Goal: Information Seeking & Learning: Learn about a topic

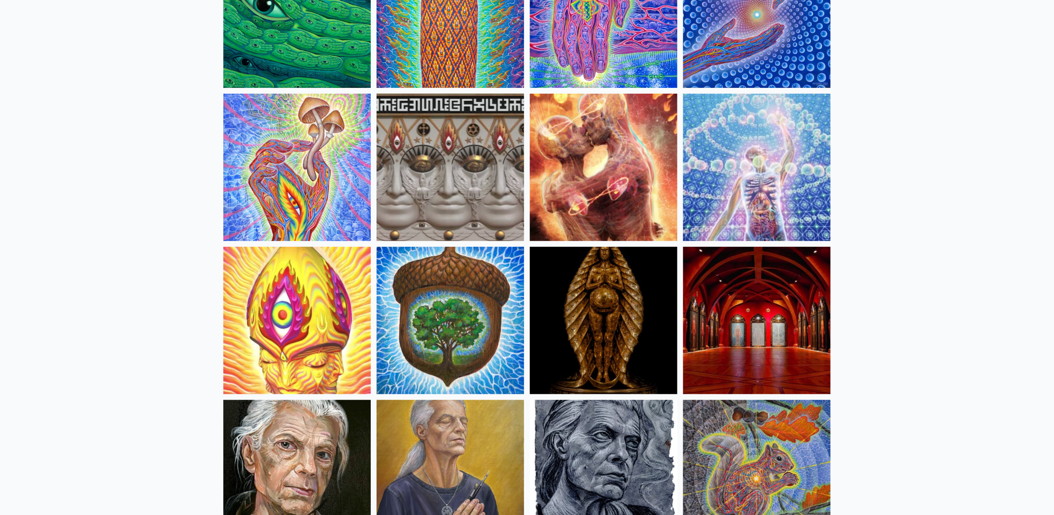
scroll to position [48, 0]
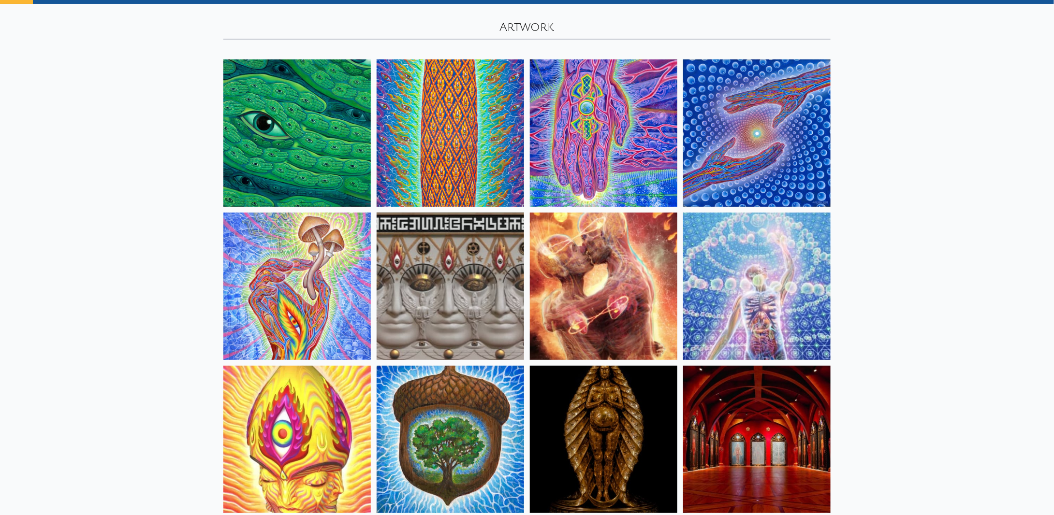
click at [296, 145] on img at bounding box center [296, 132] width 147 height 147
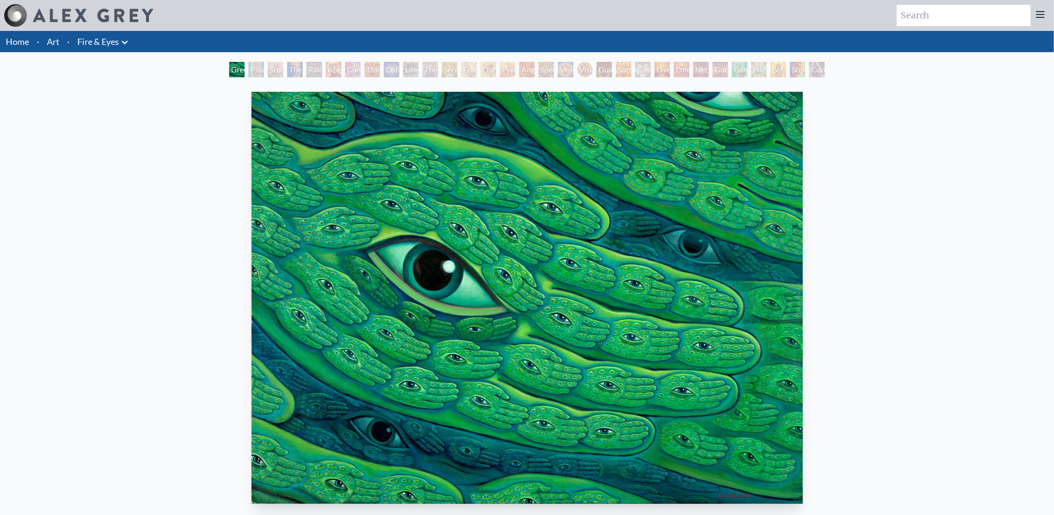
click at [250, 68] on div "Pillar of Awareness" at bounding box center [255, 69] width 15 height 15
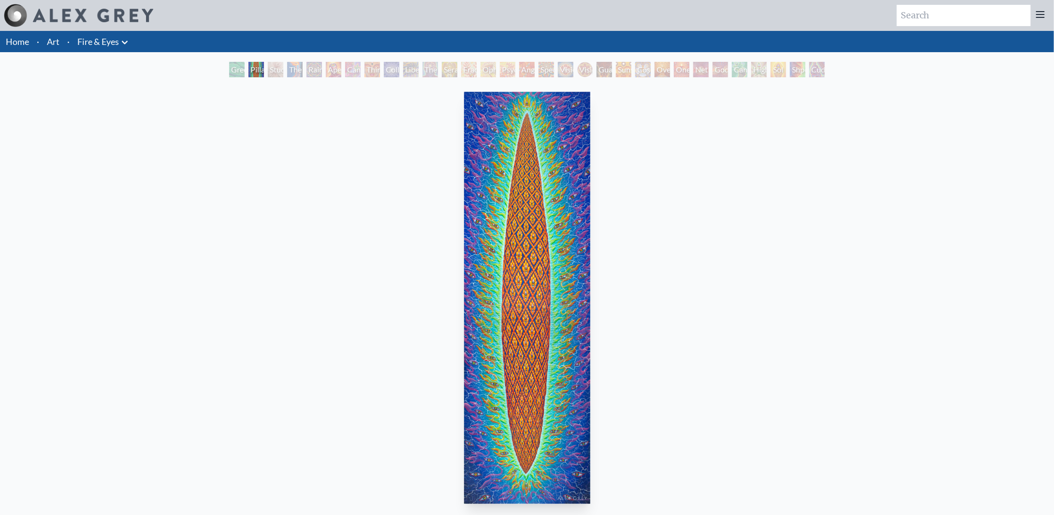
click at [272, 71] on div "Study for the Great Turn" at bounding box center [275, 69] width 15 height 15
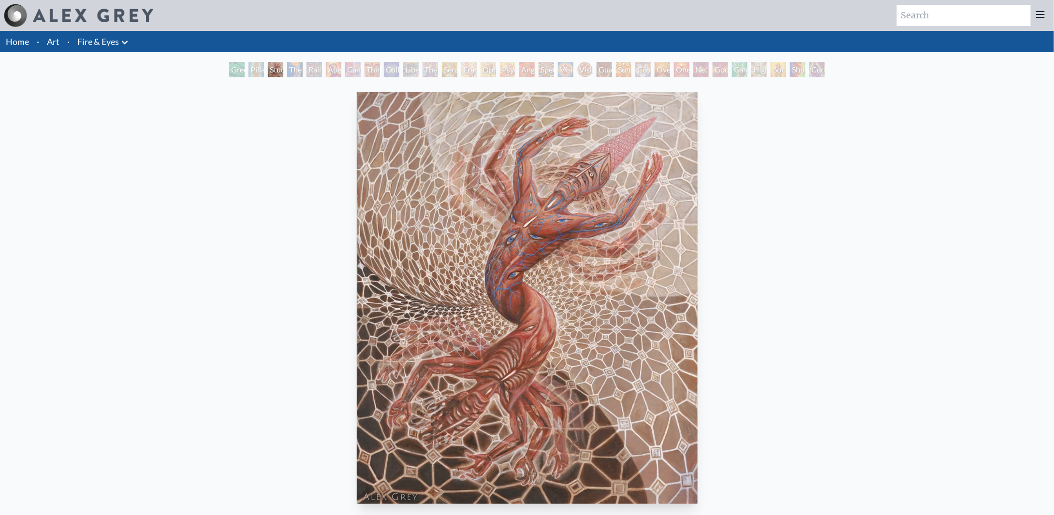
click at [271, 68] on div "Study for the Great Turn" at bounding box center [275, 69] width 15 height 15
click at [306, 70] on div "Rainbow Eye Ripple" at bounding box center [313, 69] width 15 height 15
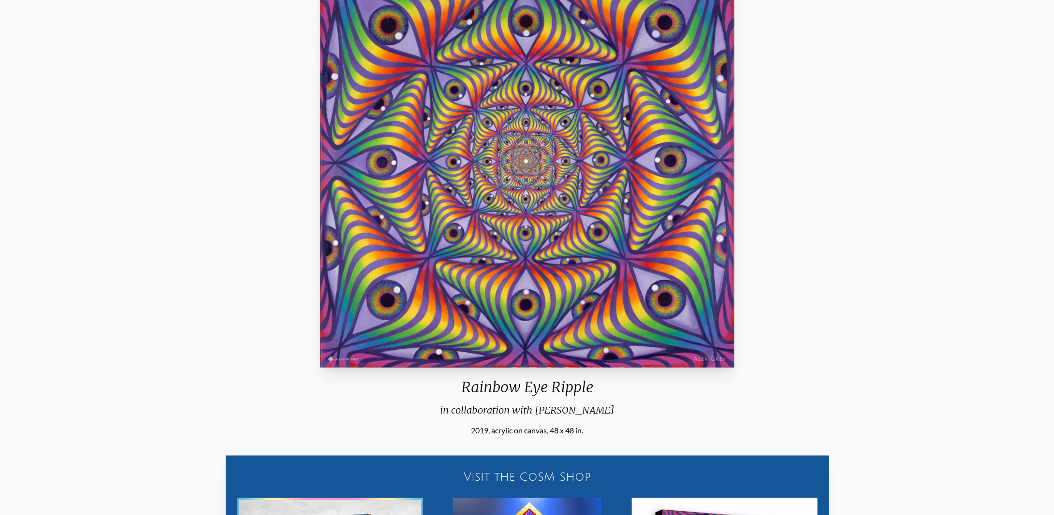
scroll to position [125, 0]
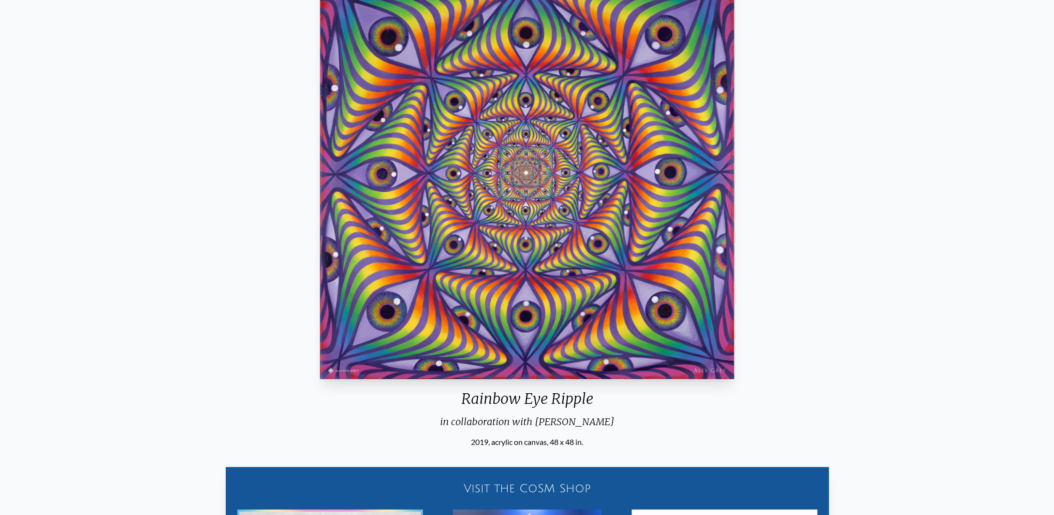
click at [547, 213] on img "5 / 31" at bounding box center [527, 173] width 415 height 412
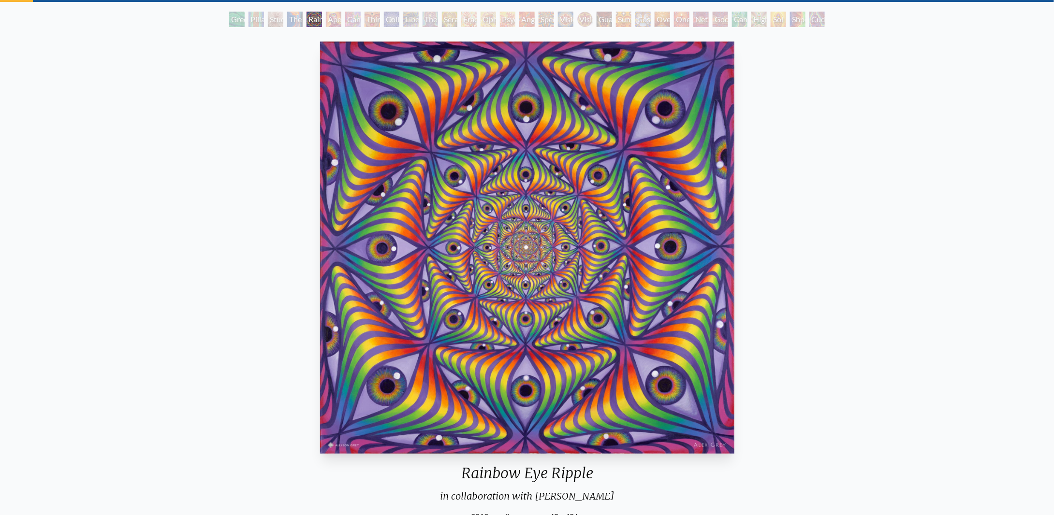
scroll to position [0, 0]
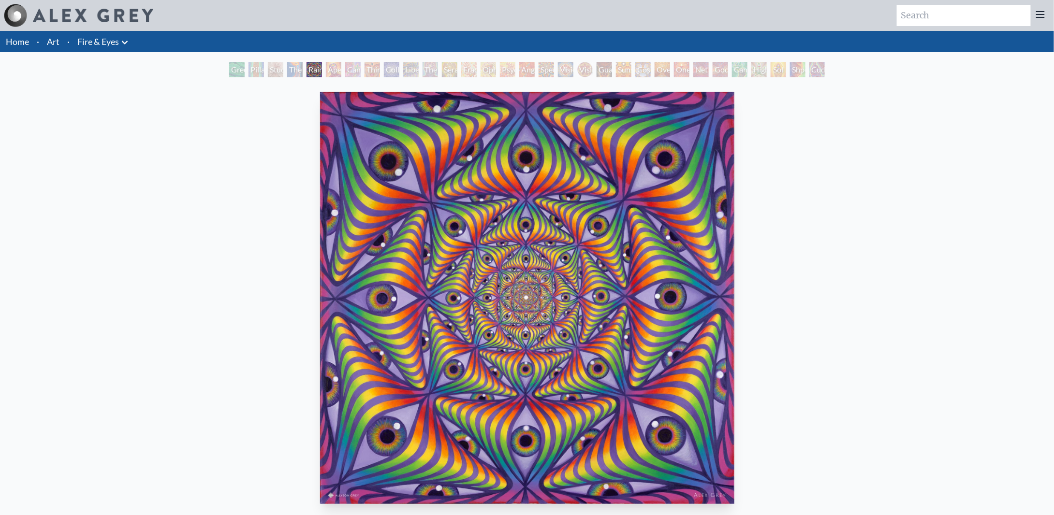
click at [431, 72] on div "The Seer" at bounding box center [429, 69] width 15 height 15
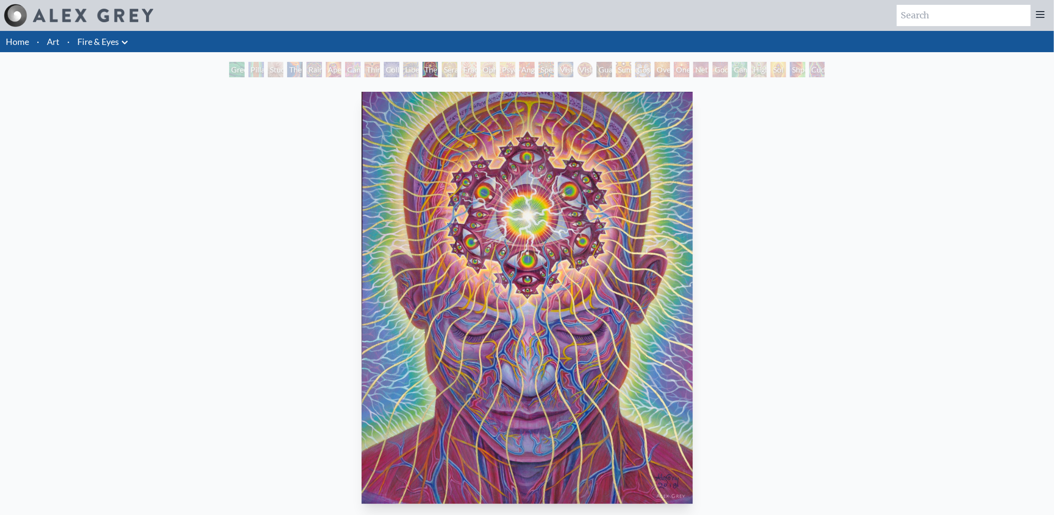
click at [584, 67] on div "Vision Crystal Tondo" at bounding box center [584, 69] width 15 height 15
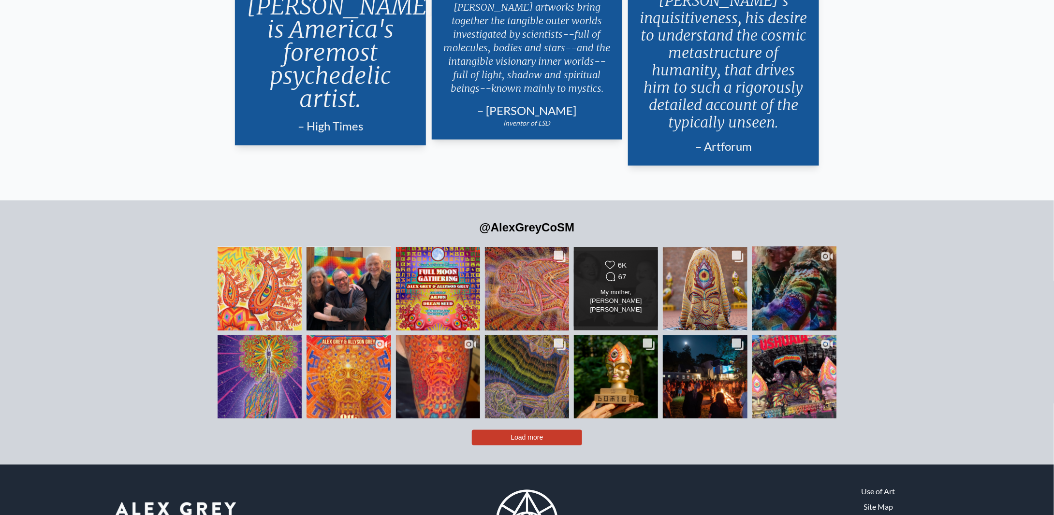
scroll to position [2466, 0]
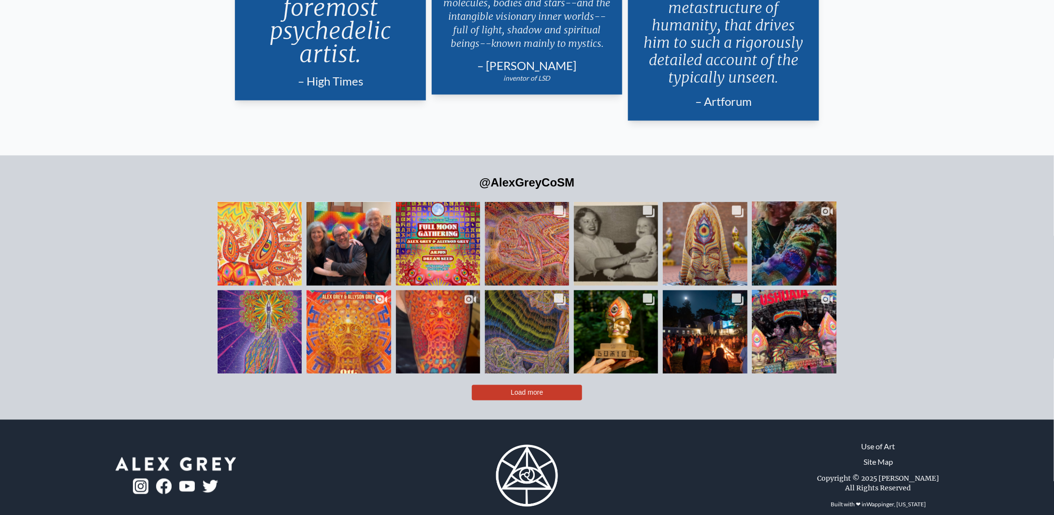
click at [526, 389] on span "Load more" at bounding box center [527, 393] width 32 height 8
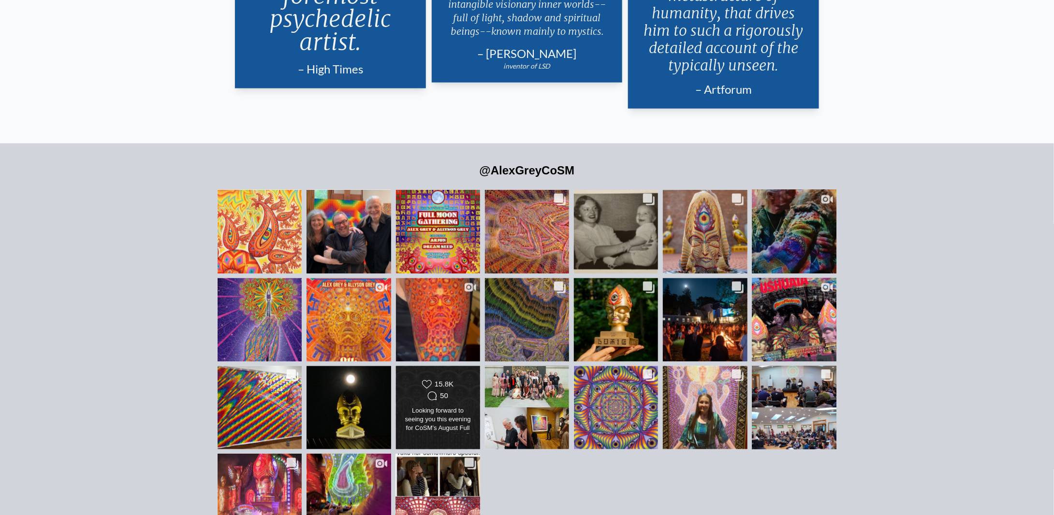
scroll to position [2534, 0]
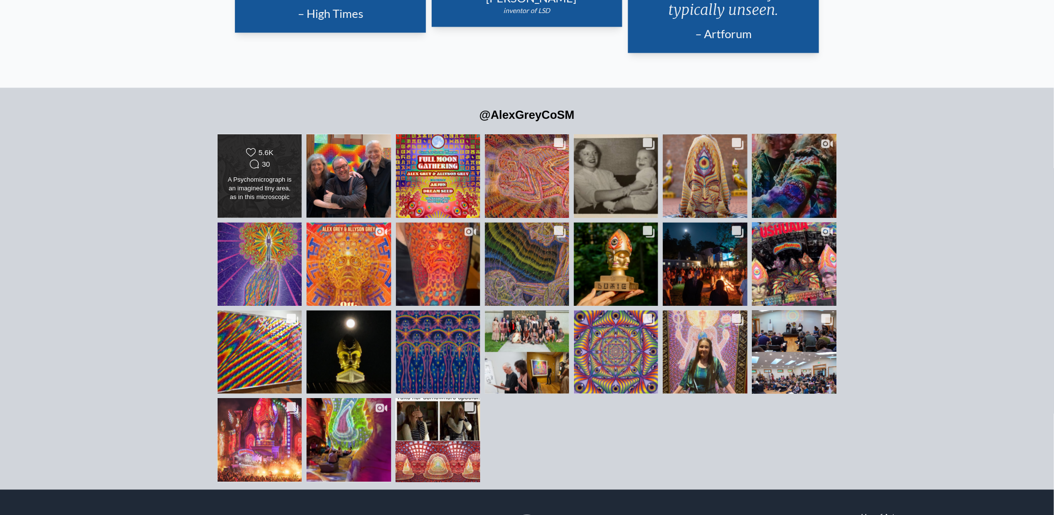
click at [270, 175] on div "A Psychomicrograph is an imagined tiny area, as in this microscopic detail of a…" at bounding box center [260, 188] width 68 height 27
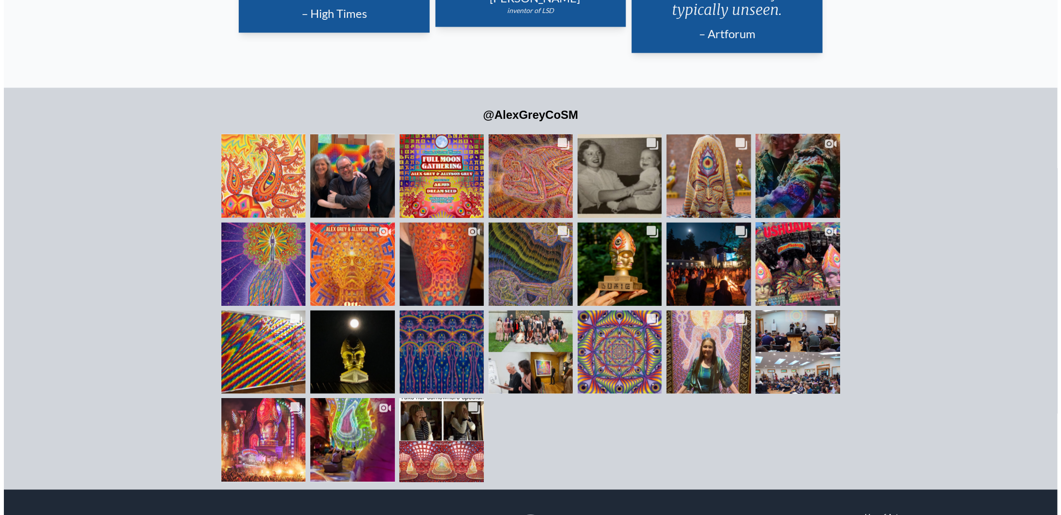
scroll to position [2537, 0]
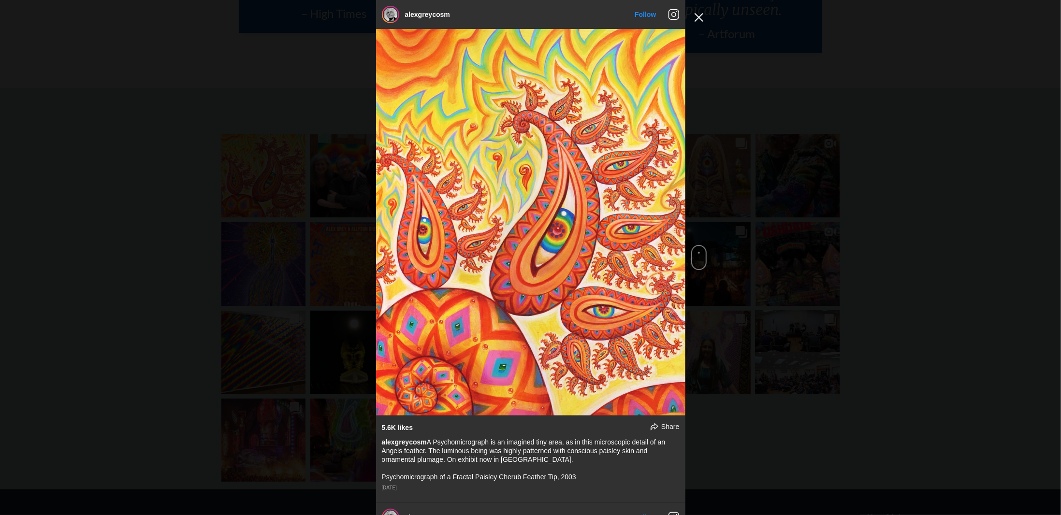
click at [702, 20] on button "Close Instagram Feed Popup" at bounding box center [698, 17] width 15 height 15
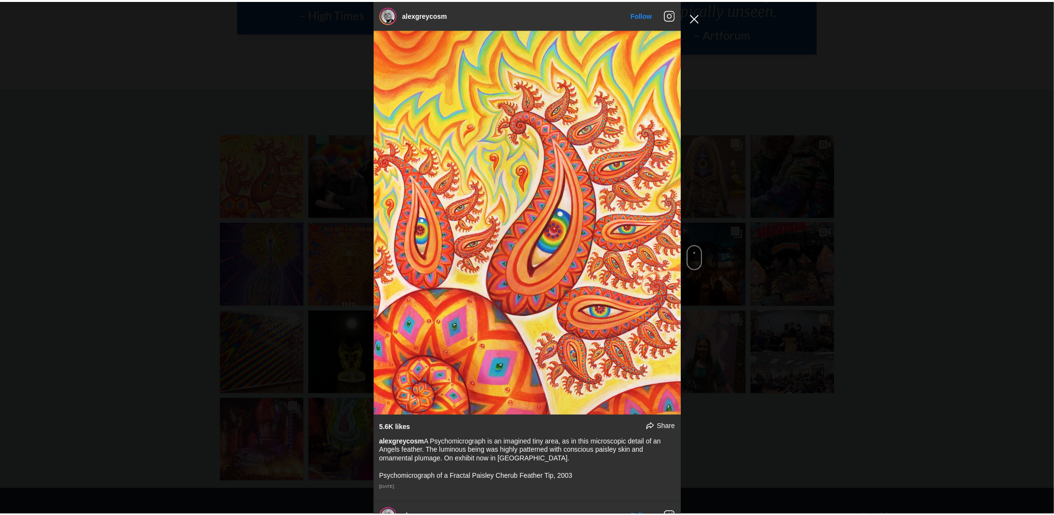
scroll to position [2534, 0]
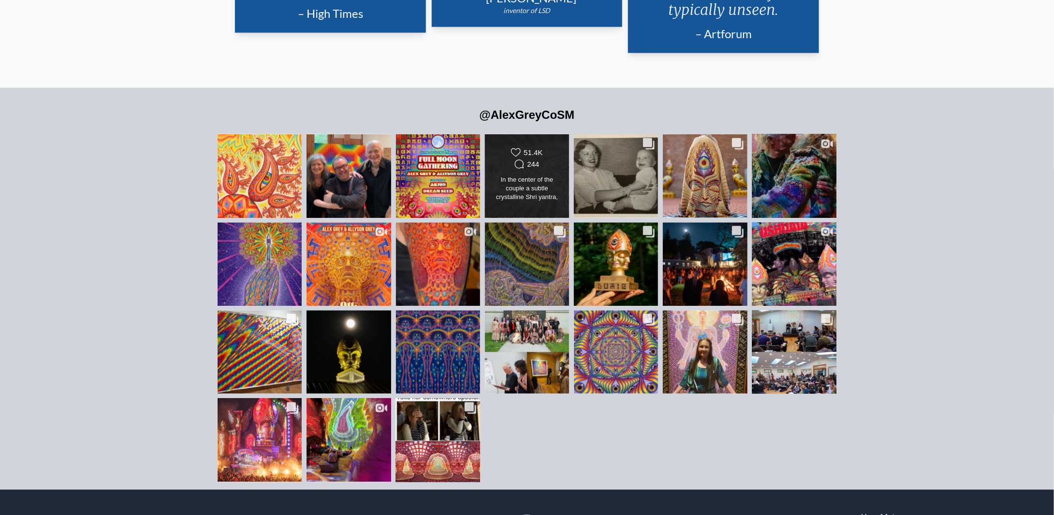
click at [513, 175] on div "In the center of the couple a subtle crystalline Shri yantra, one of the most a…" at bounding box center [527, 188] width 68 height 27
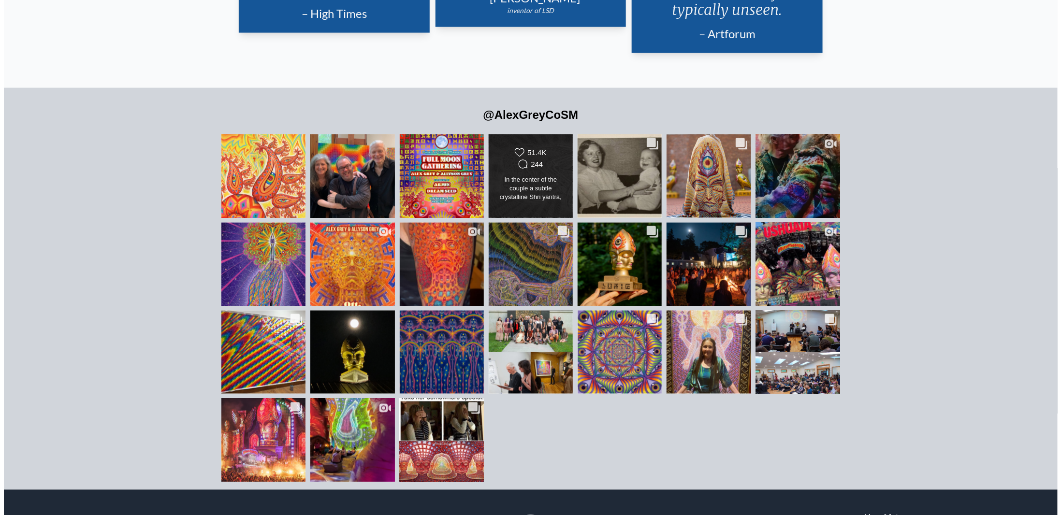
scroll to position [1464, 0]
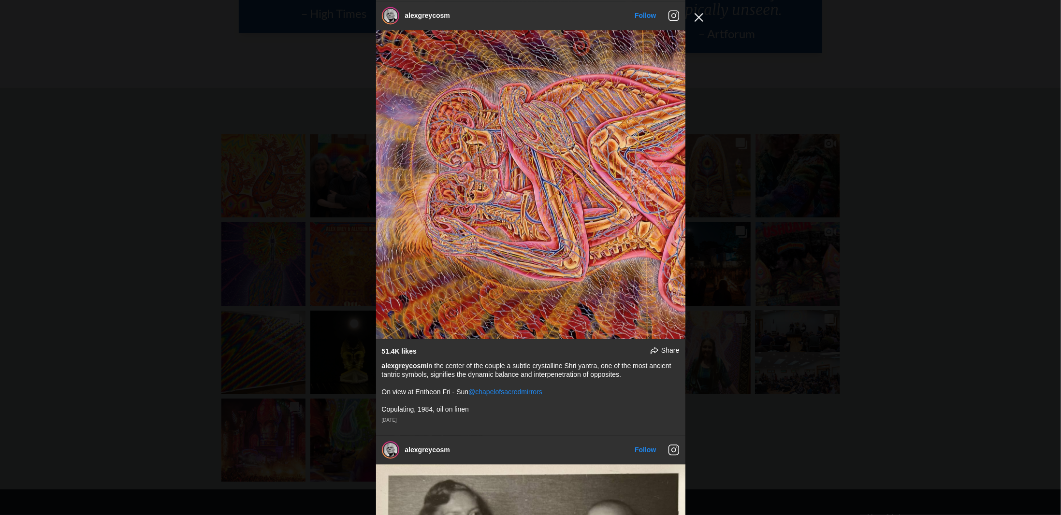
click at [703, 18] on button "Close Instagram Feed Popup" at bounding box center [698, 17] width 15 height 15
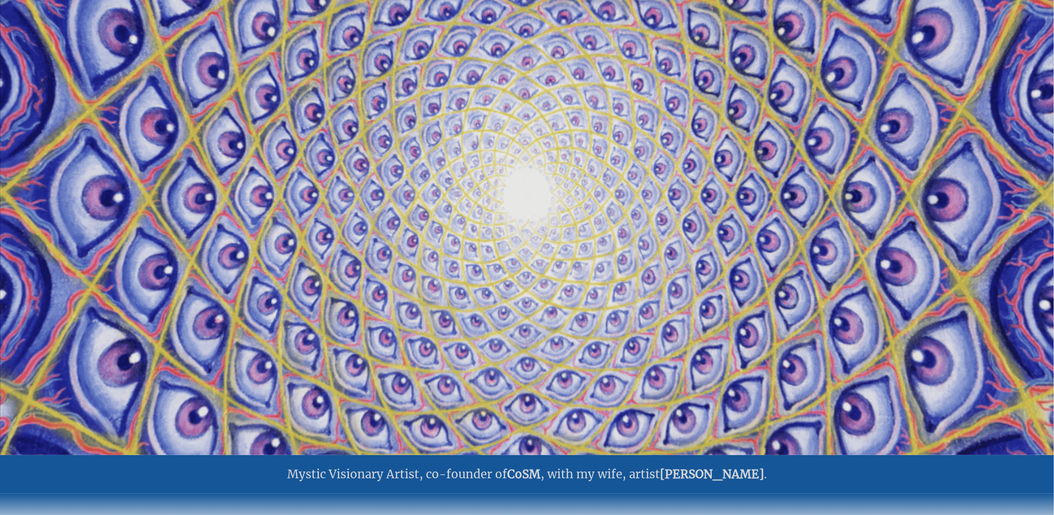
scroll to position [0, 0]
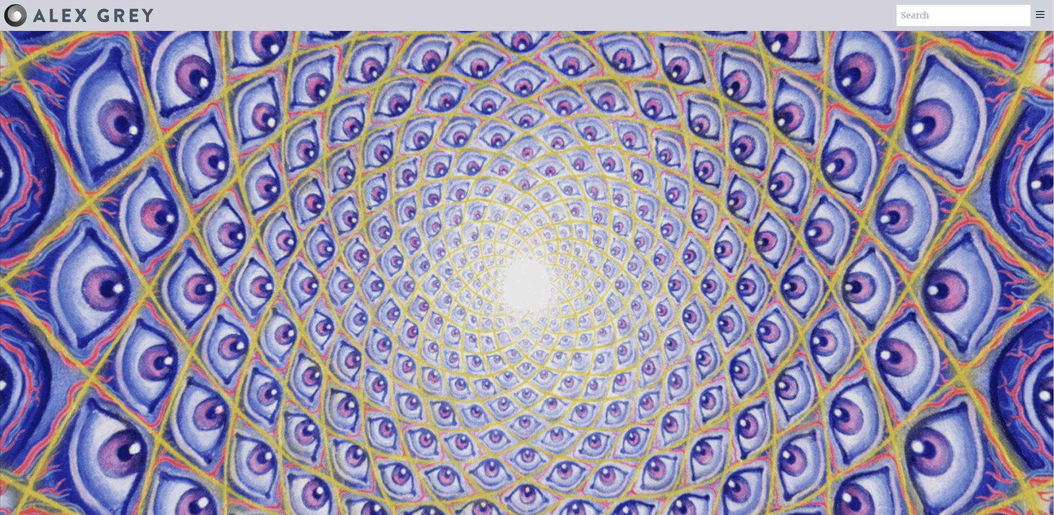
click at [1042, 17] on icon at bounding box center [1040, 15] width 8 height 6
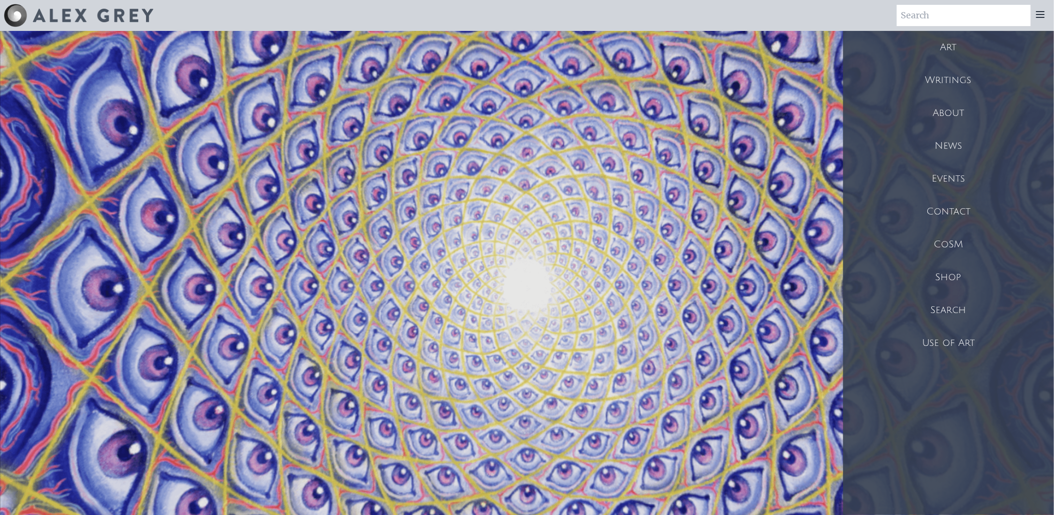
click at [953, 51] on div "Art" at bounding box center [948, 47] width 211 height 33
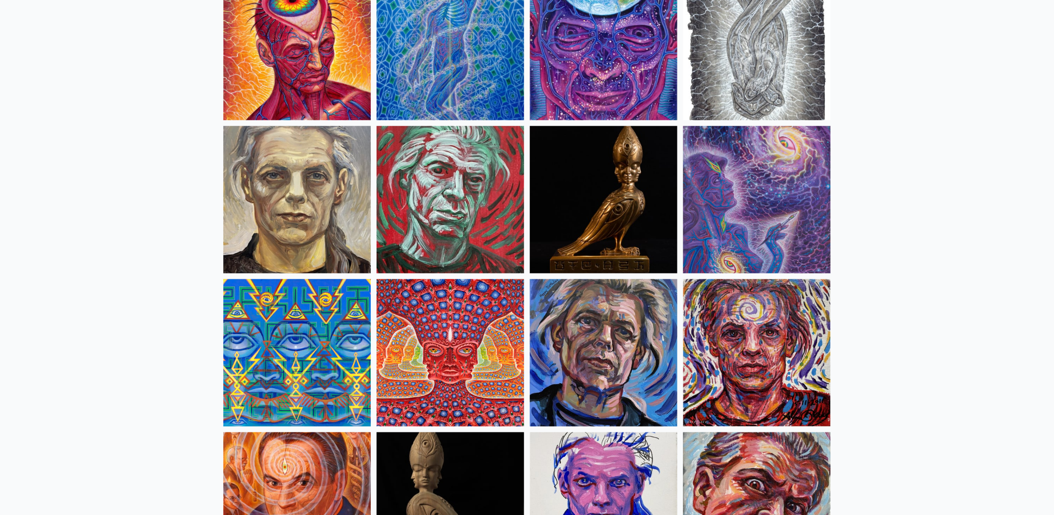
scroll to position [2320, 0]
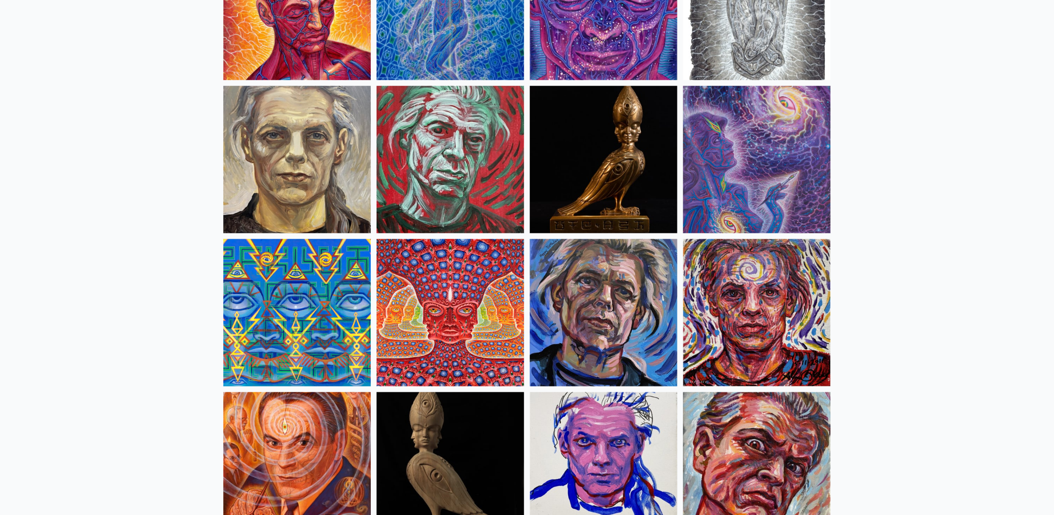
click at [473, 339] on img at bounding box center [450, 312] width 147 height 147
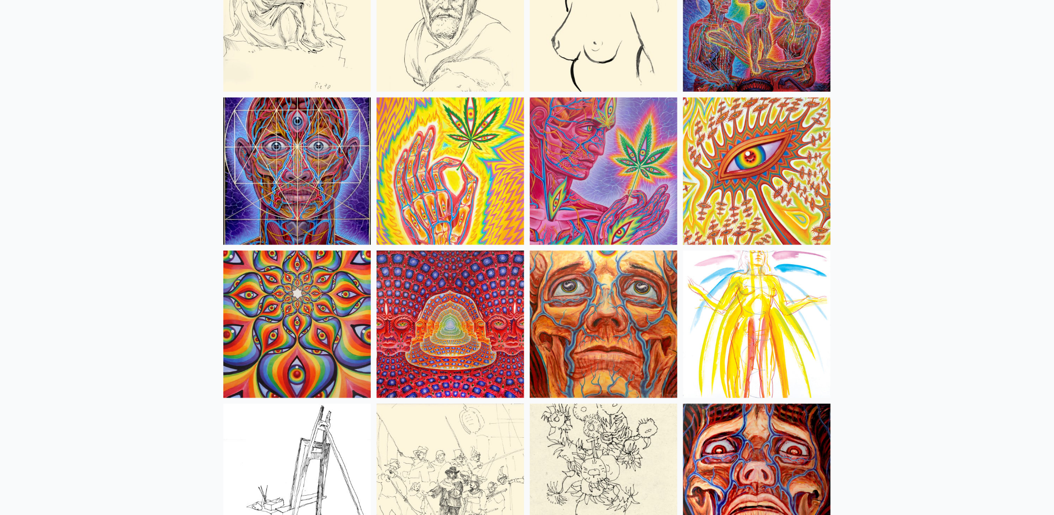
scroll to position [4157, 0]
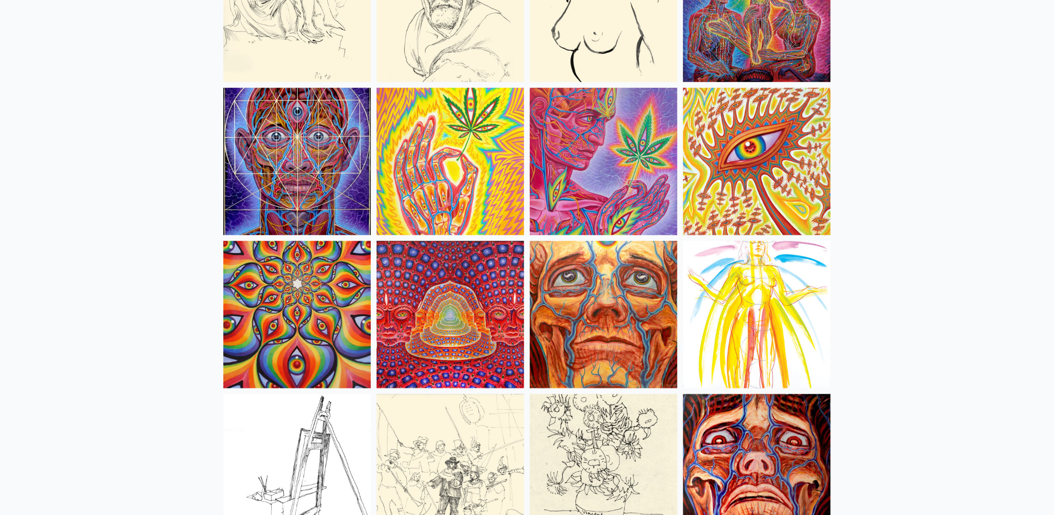
click at [481, 347] on img at bounding box center [450, 314] width 147 height 147
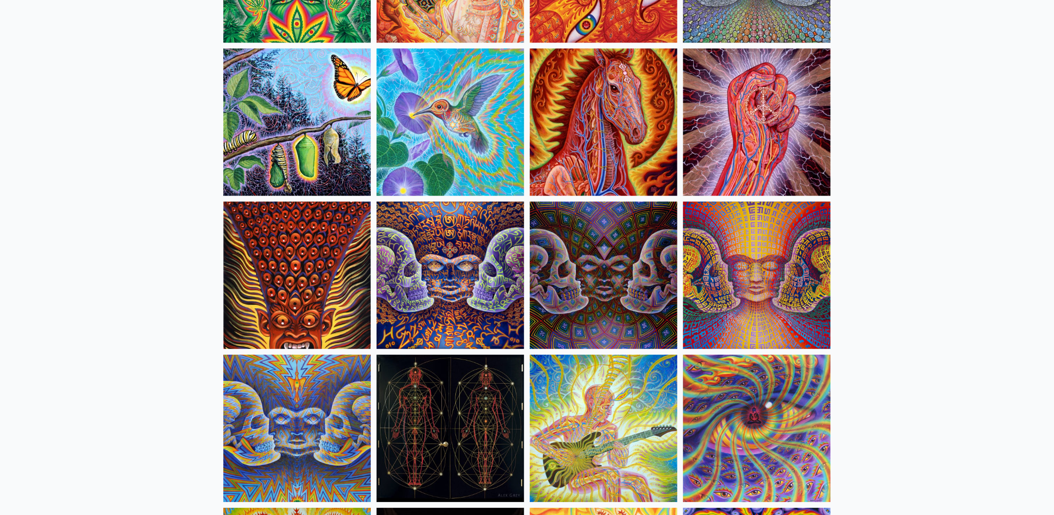
scroll to position [4833, 0]
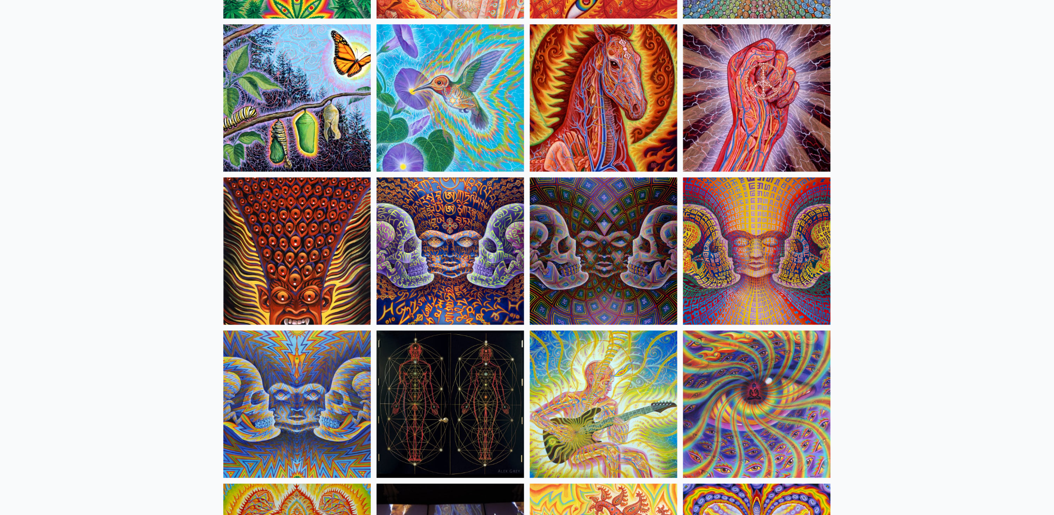
click at [480, 278] on img at bounding box center [450, 250] width 147 height 147
click at [624, 248] on img at bounding box center [603, 250] width 147 height 147
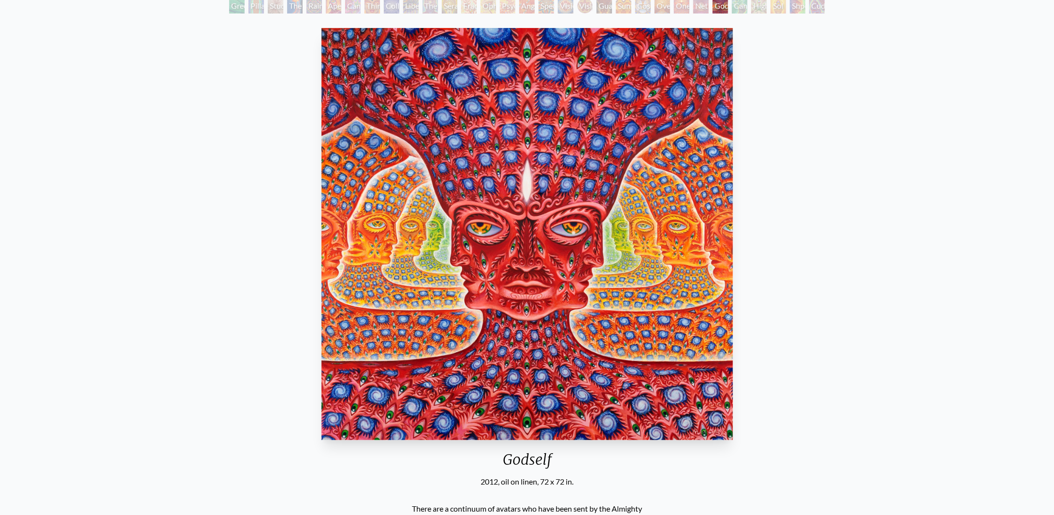
scroll to position [48, 0]
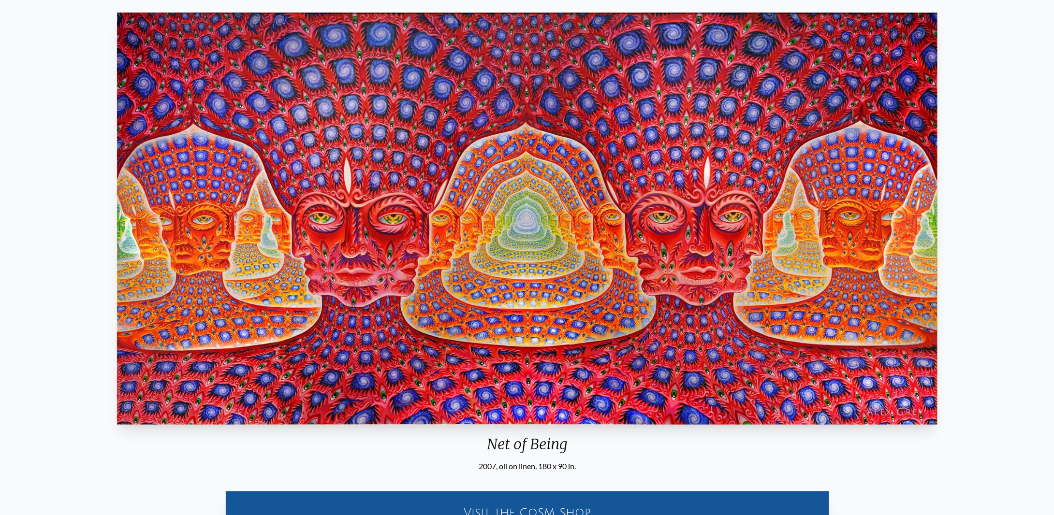
scroll to position [97, 0]
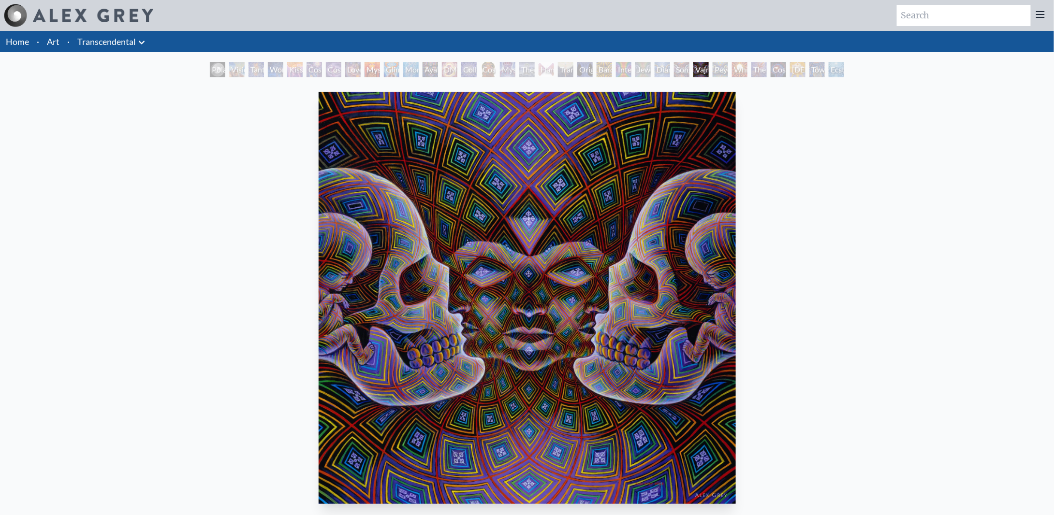
click at [713, 74] on div "Peyote Being" at bounding box center [719, 69] width 15 height 15
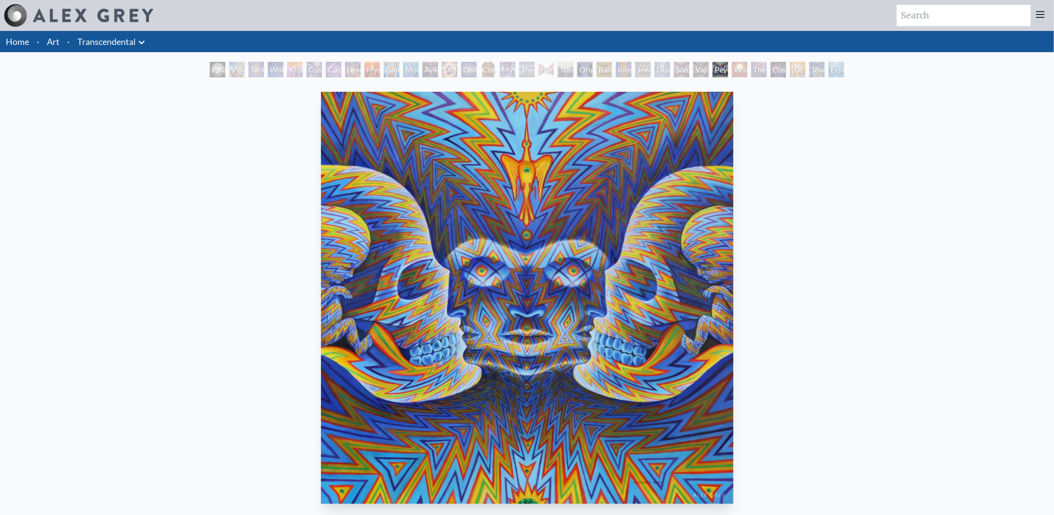
click at [733, 70] on div "White Light" at bounding box center [739, 69] width 15 height 15
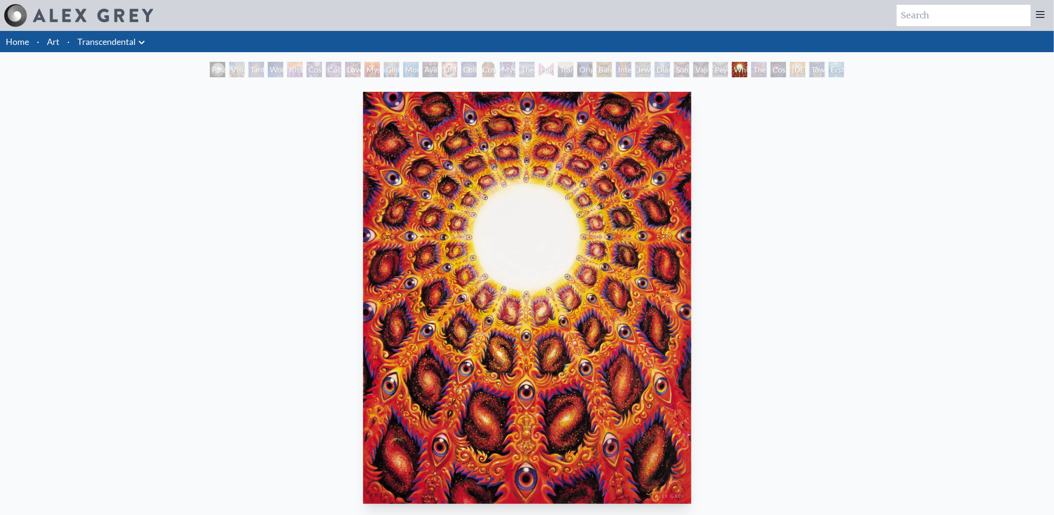
click at [758, 72] on div "The Great Turn" at bounding box center [758, 69] width 15 height 15
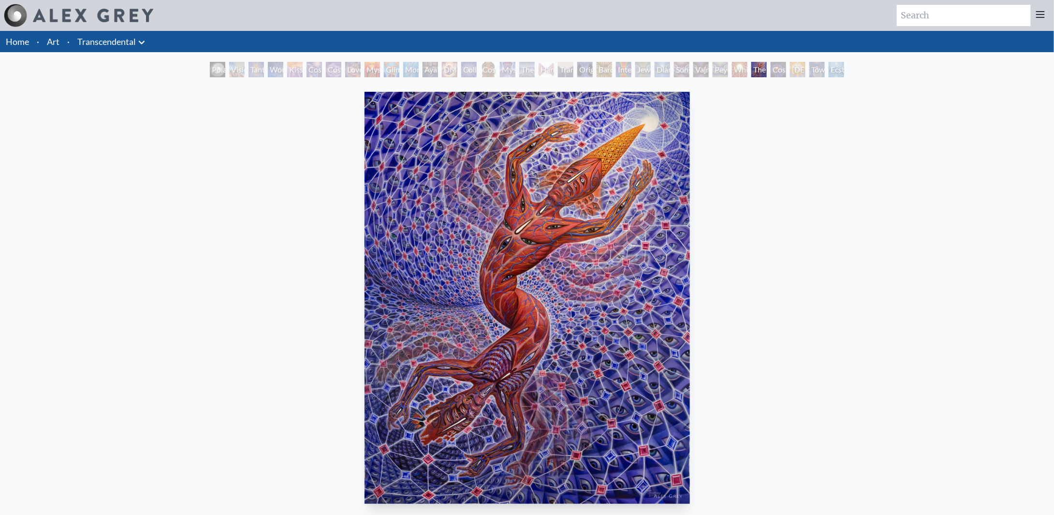
click at [775, 72] on div "Cosmic Consciousness" at bounding box center [777, 69] width 15 height 15
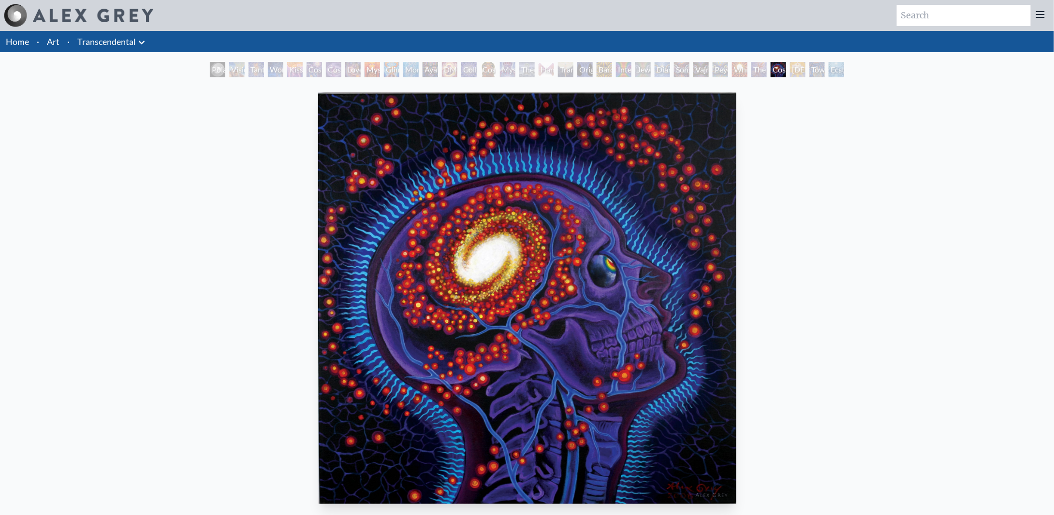
click at [790, 68] on div "[DEMOGRAPHIC_DATA]" at bounding box center [797, 69] width 15 height 15
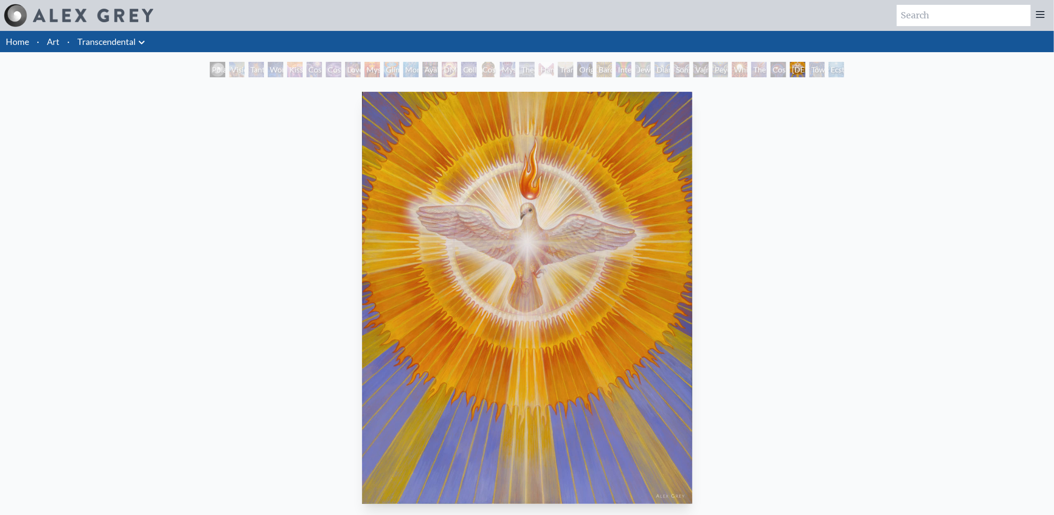
click at [812, 72] on div "Toward the One" at bounding box center [816, 69] width 15 height 15
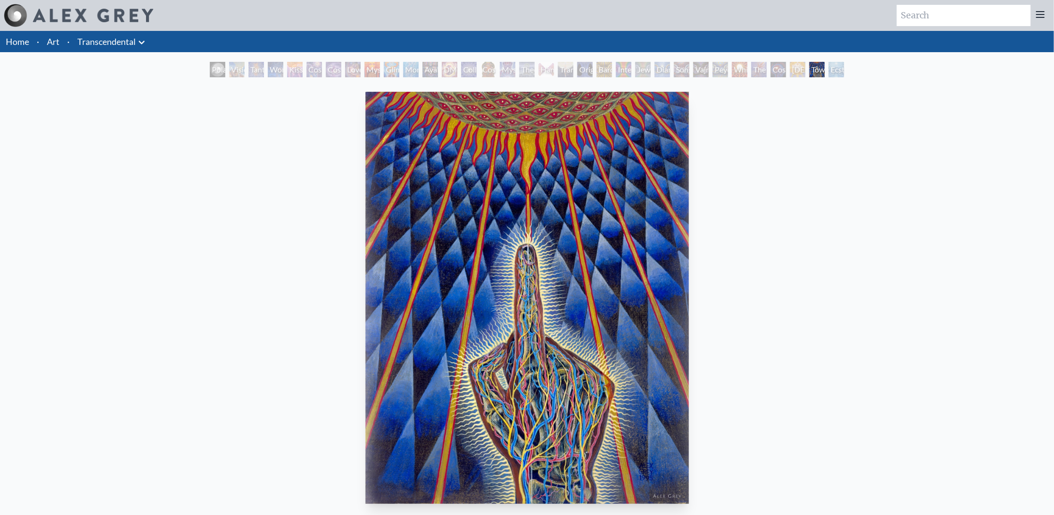
click at [832, 72] on div "Ecstasy" at bounding box center [835, 69] width 15 height 15
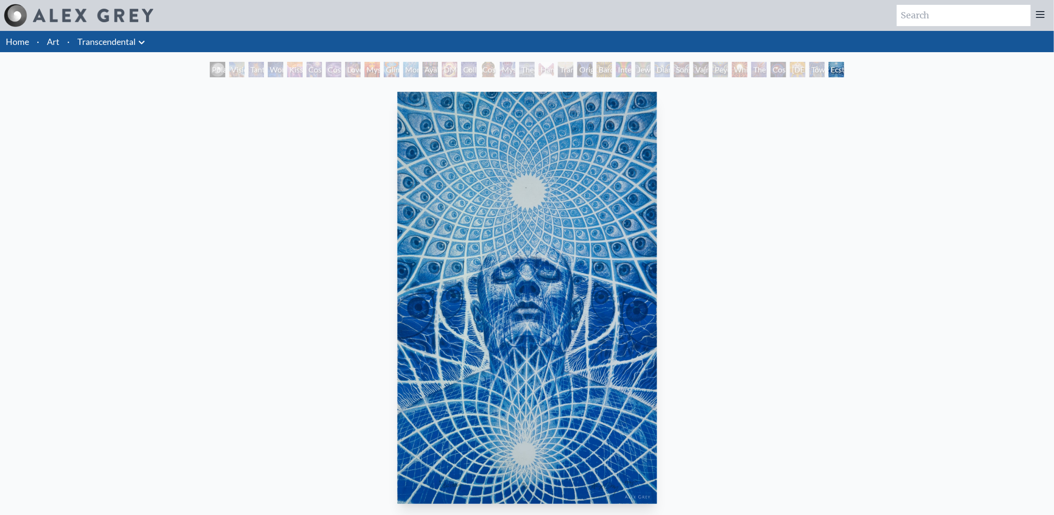
click at [530, 68] on div "Theologue" at bounding box center [526, 69] width 15 height 15
